Goal: Find specific page/section: Find specific page/section

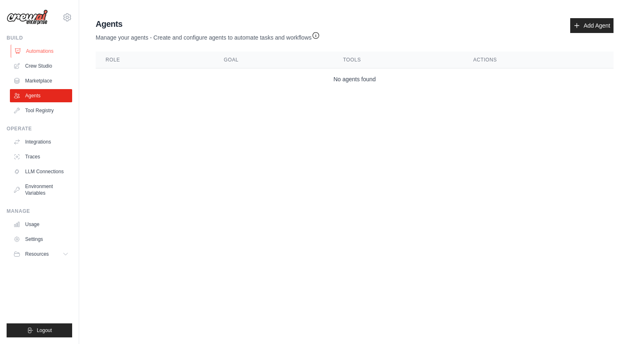
click at [46, 45] on link "Automations" at bounding box center [42, 51] width 62 height 13
